Goal: Communication & Community: Answer question/provide support

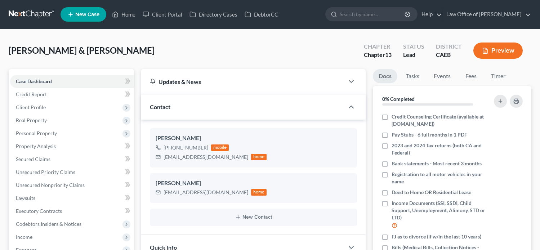
select select "0"
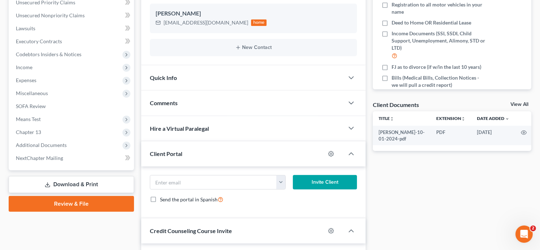
scroll to position [175, 0]
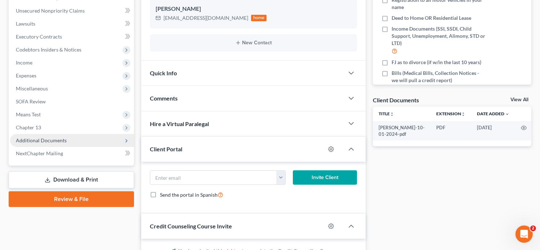
click at [68, 142] on span "Additional Documents" at bounding box center [72, 140] width 124 height 13
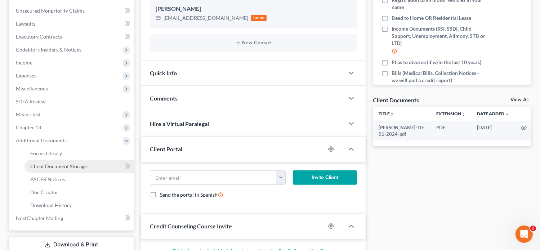
click at [65, 167] on span "Client Document Storage" at bounding box center [58, 166] width 57 height 6
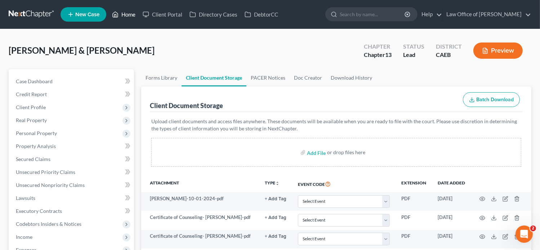
click at [120, 13] on link "Home" at bounding box center [124, 14] width 31 height 13
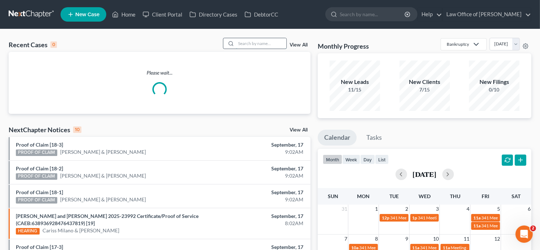
click at [270, 43] on input "search" at bounding box center [261, 43] width 50 height 10
paste input "[PERSON_NAME]"
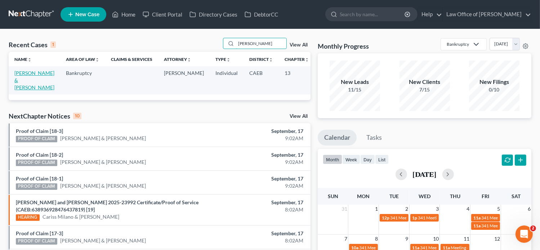
type input "[PERSON_NAME]"
click at [16, 81] on link "[PERSON_NAME] & [PERSON_NAME]" at bounding box center [34, 80] width 40 height 21
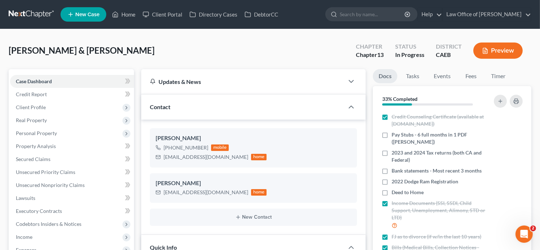
scroll to position [49, 0]
click at [215, 47] on div "[PERSON_NAME] & [PERSON_NAME] Upgraded Chapter Chapter 13 Status In Progress Di…" at bounding box center [270, 53] width 523 height 31
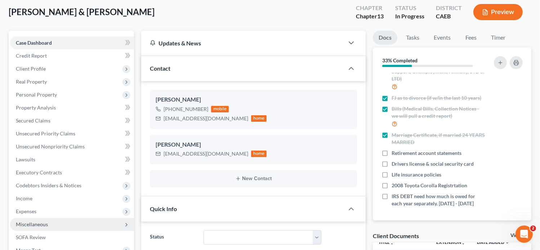
scroll to position [179, 0]
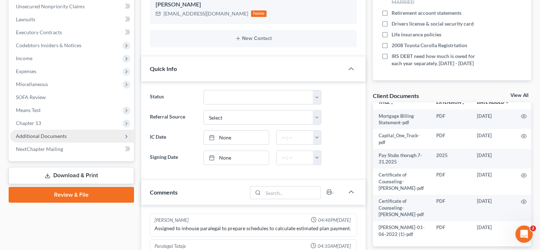
click at [48, 136] on span "Additional Documents" at bounding box center [41, 136] width 51 height 6
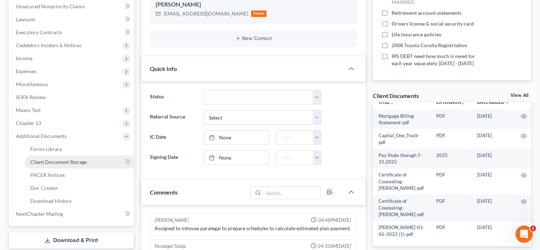
click at [69, 162] on span "Client Document Storage" at bounding box center [58, 162] width 57 height 6
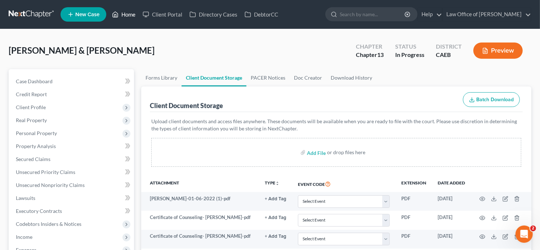
click at [131, 14] on link "Home" at bounding box center [124, 14] width 31 height 13
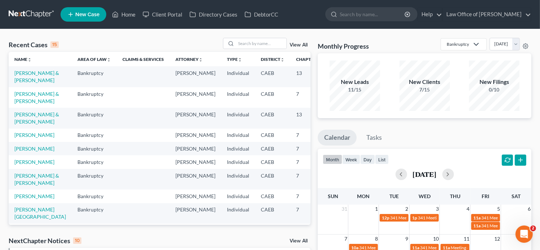
click at [228, 24] on nav "Home New Case Client Portal Directory Cases DebtorCC Law Office of [PERSON_NAME…" at bounding box center [270, 14] width 540 height 29
click at [267, 40] on input "search" at bounding box center [261, 43] width 50 height 10
paste input "[PERSON_NAME]"
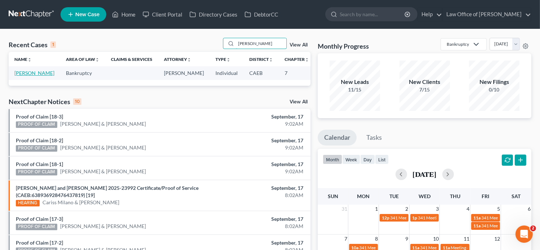
type input "[PERSON_NAME]"
click at [19, 76] on link "[PERSON_NAME]" at bounding box center [34, 73] width 40 height 6
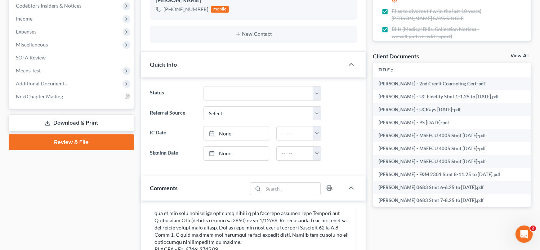
scroll to position [203, 0]
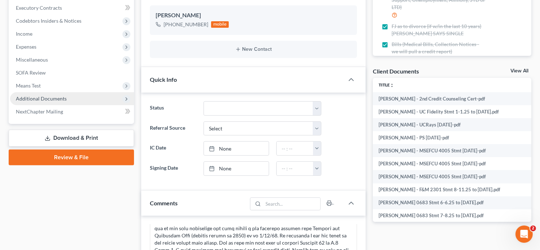
click at [62, 98] on span "Additional Documents" at bounding box center [41, 99] width 51 height 6
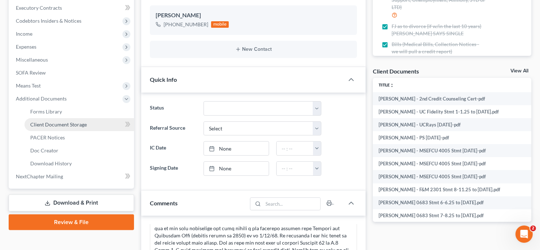
click at [72, 125] on span "Client Document Storage" at bounding box center [58, 125] width 57 height 6
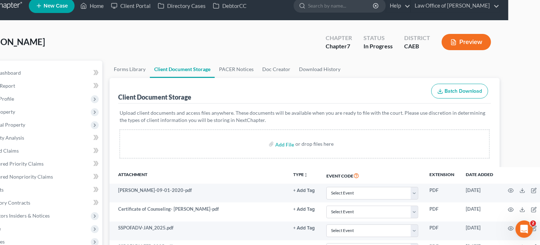
scroll to position [0, 52]
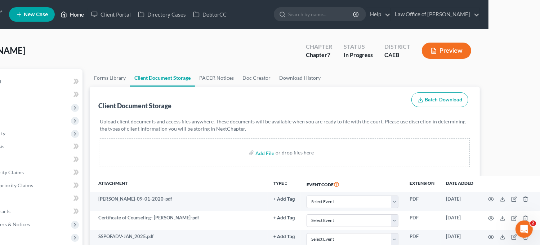
click at [74, 13] on link "Home" at bounding box center [72, 14] width 31 height 13
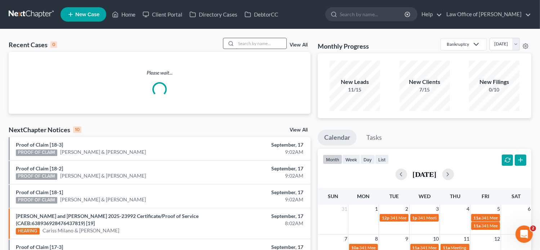
click at [257, 45] on input "search" at bounding box center [261, 43] width 50 height 10
paste input "[PERSON_NAME]"
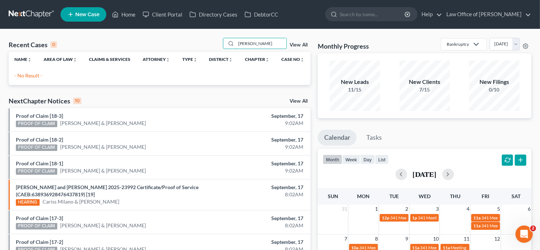
drag, startPoint x: 264, startPoint y: 43, endPoint x: 190, endPoint y: 45, distance: 73.9
click at [190, 45] on div "Recent Cases 0 [PERSON_NAME] View All" at bounding box center [160, 45] width 302 height 14
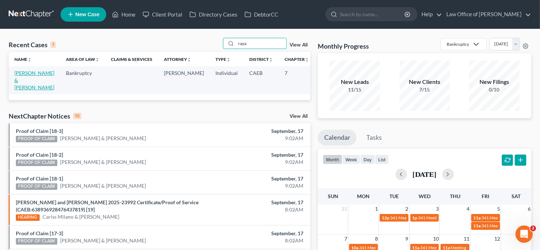
type input "raya"
click at [23, 81] on link "[PERSON_NAME] & [PERSON_NAME]" at bounding box center [34, 80] width 40 height 21
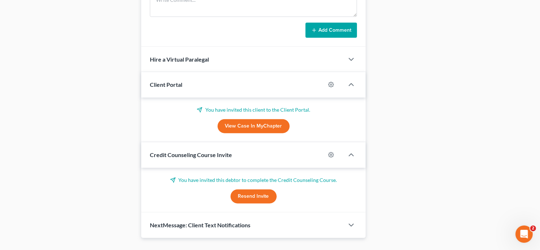
scroll to position [444, 0]
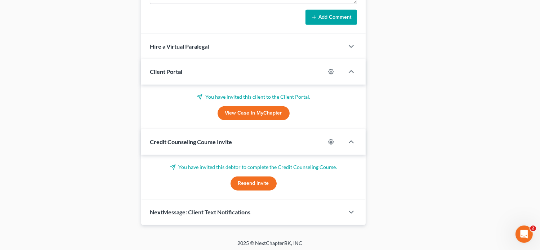
click at [253, 179] on button "Resend Invite" at bounding box center [254, 184] width 46 height 14
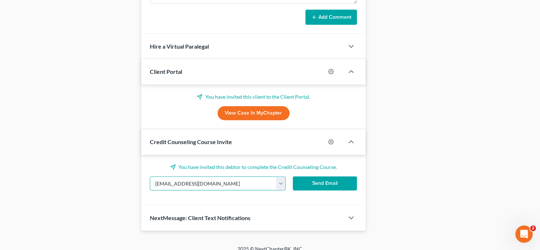
drag, startPoint x: 223, startPoint y: 181, endPoint x: 133, endPoint y: 189, distance: 90.8
paste input "[EMAIL_ADDRESS]"
type input "[EMAIL_ADDRESS][DOMAIN_NAME]"
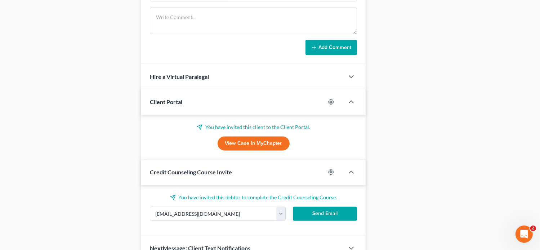
scroll to position [450, 0]
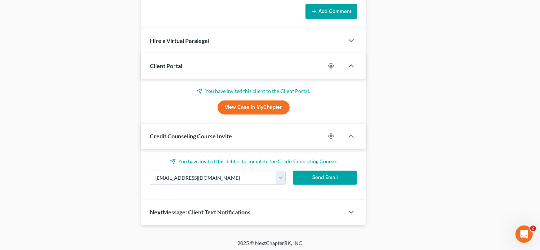
click at [322, 176] on button "Send Email" at bounding box center [325, 178] width 65 height 14
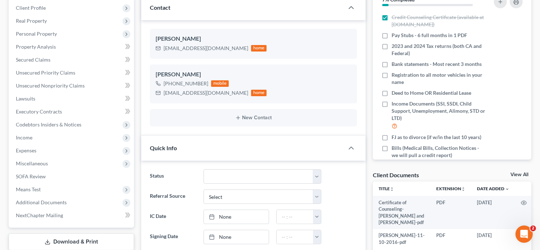
scroll to position [0, 0]
